Goal: Task Accomplishment & Management: Manage account settings

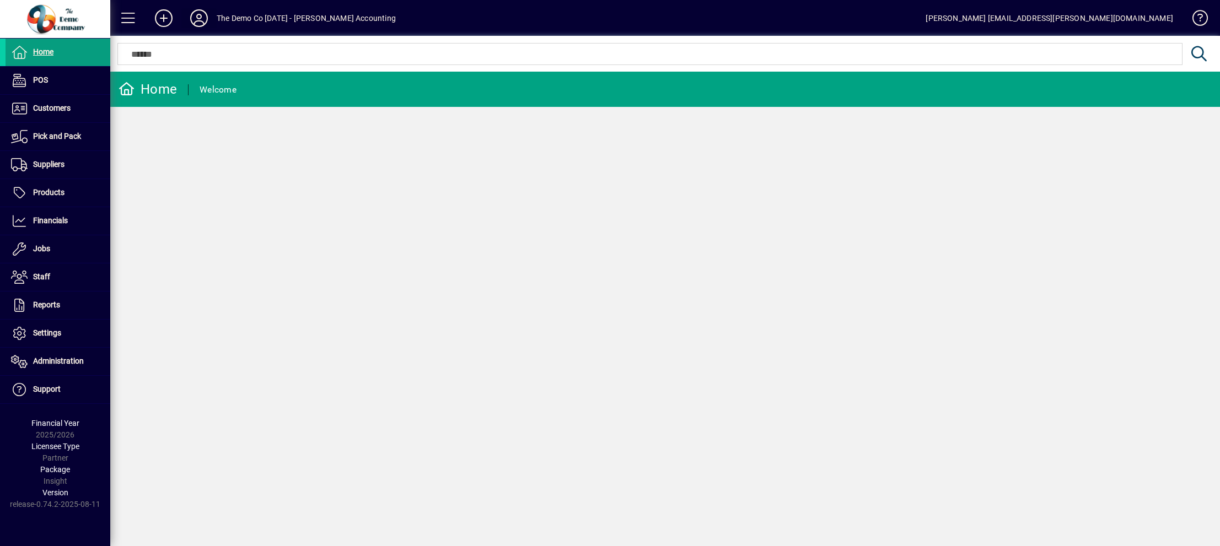
click at [198, 16] on icon at bounding box center [199, 18] width 22 height 18
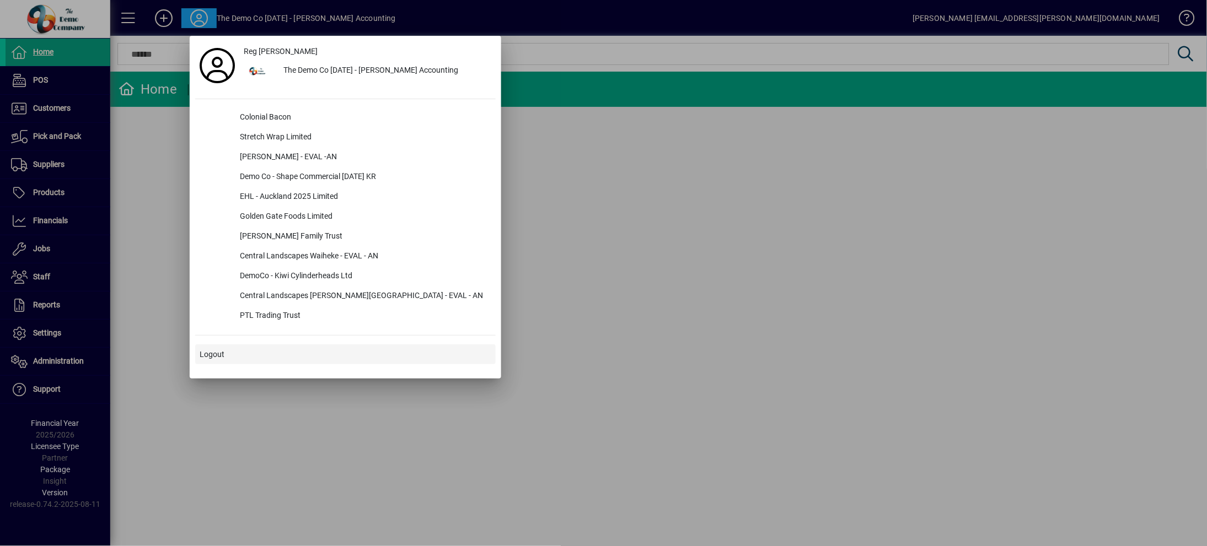
click at [220, 358] on span "Logout" at bounding box center [212, 355] width 25 height 12
